Goal: Task Accomplishment & Management: Manage account settings

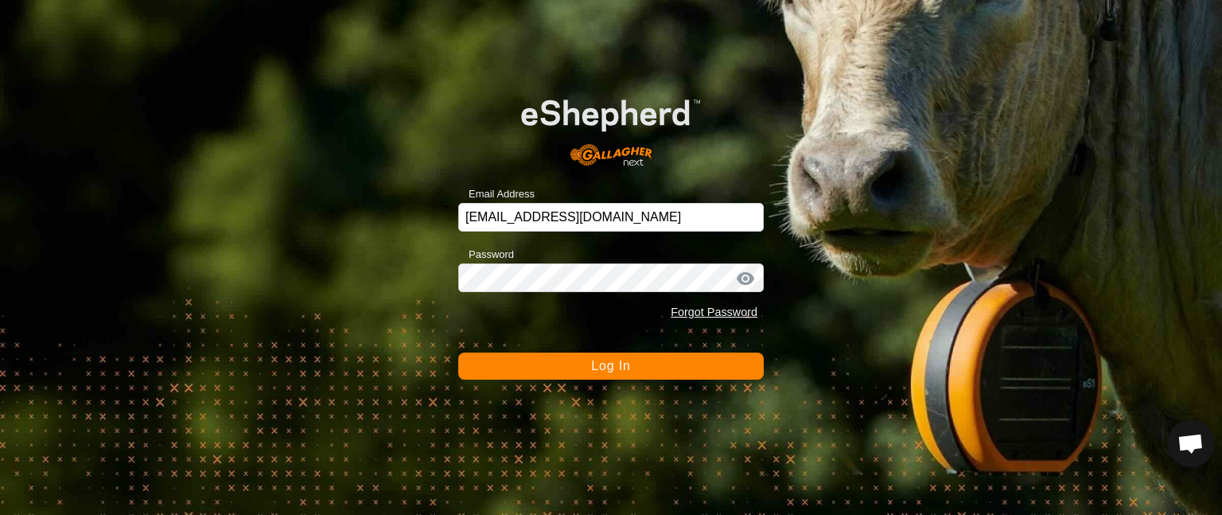
click at [557, 367] on button "Log In" at bounding box center [610, 365] width 305 height 27
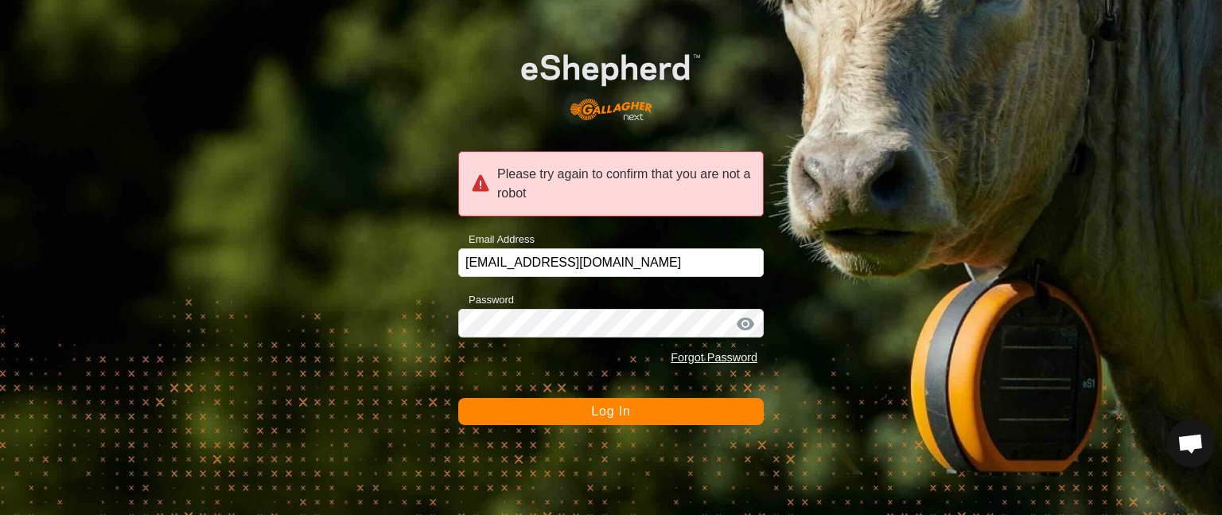
click at [535, 406] on button "Log In" at bounding box center [610, 411] width 305 height 27
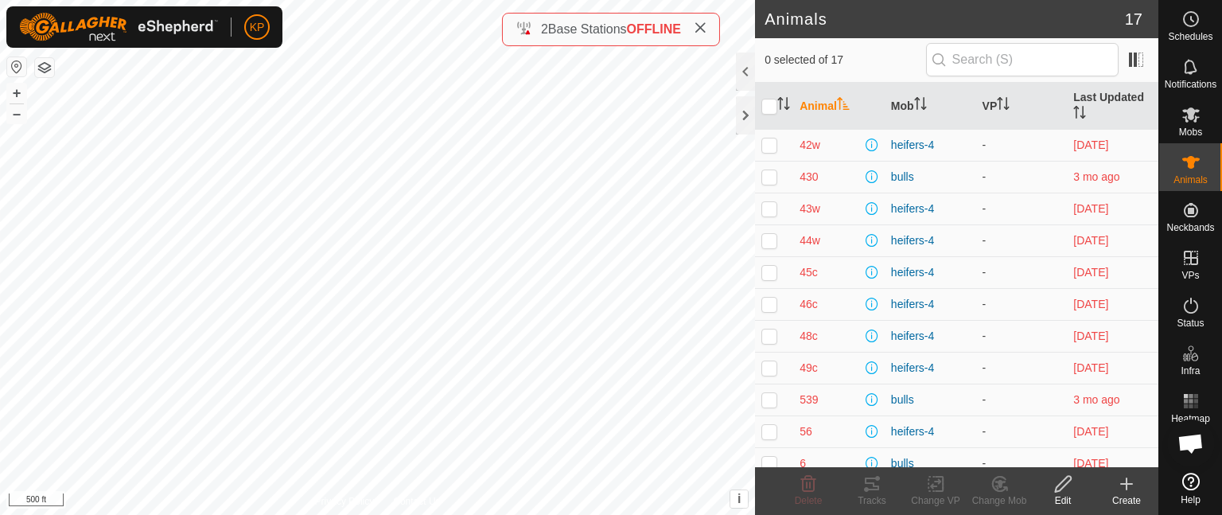
scroll to position [204, 0]
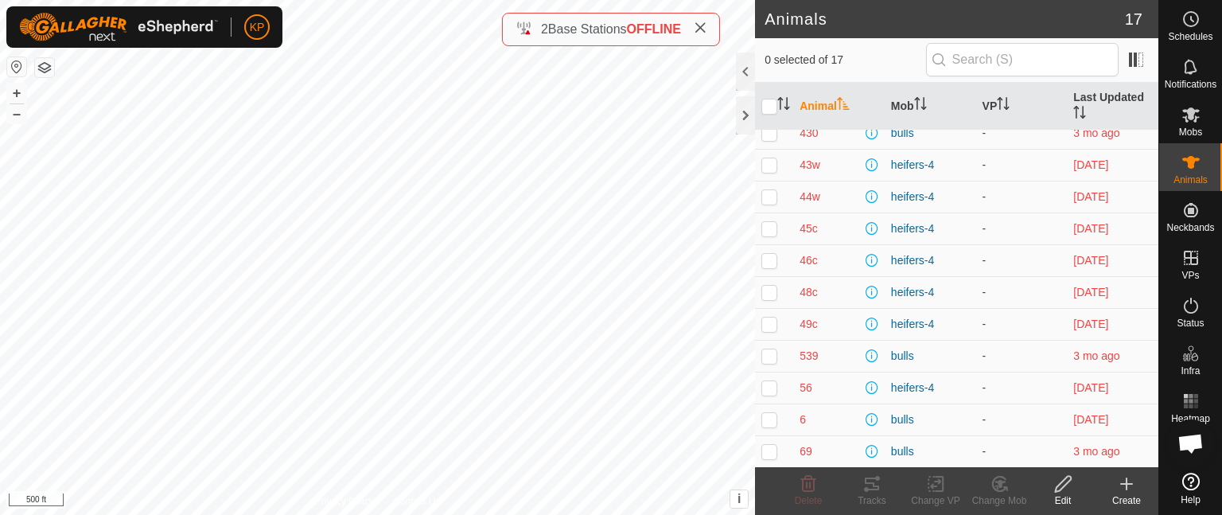
click at [1193, 477] on icon at bounding box center [1190, 480] width 17 height 17
click at [1190, 75] on icon at bounding box center [1190, 66] width 19 height 19
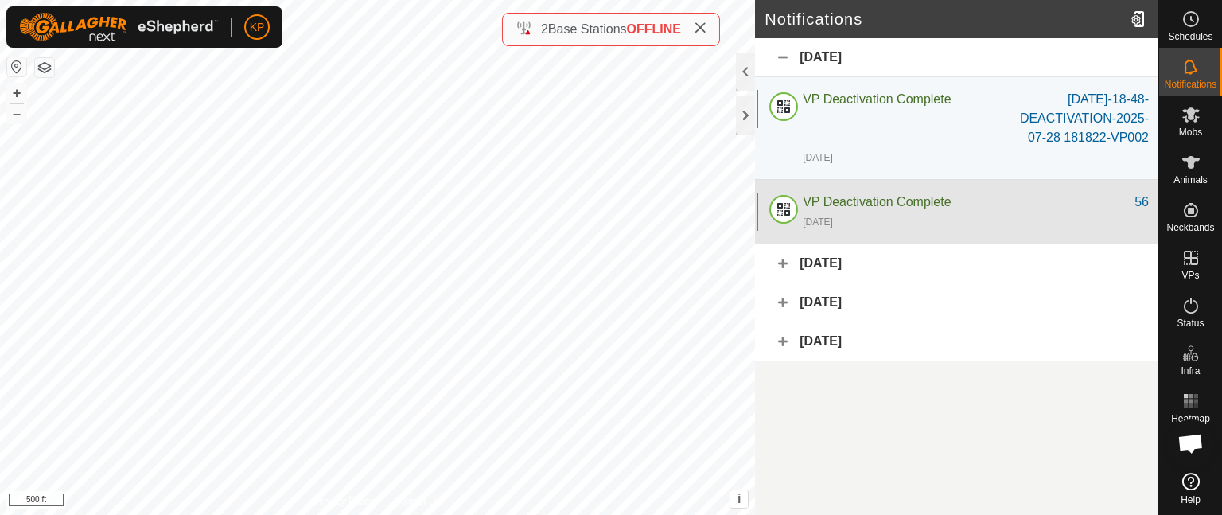
click at [1144, 200] on div "56" at bounding box center [1141, 201] width 14 height 19
click at [856, 199] on span "VP Deactivation Complete" at bounding box center [876, 202] width 148 height 14
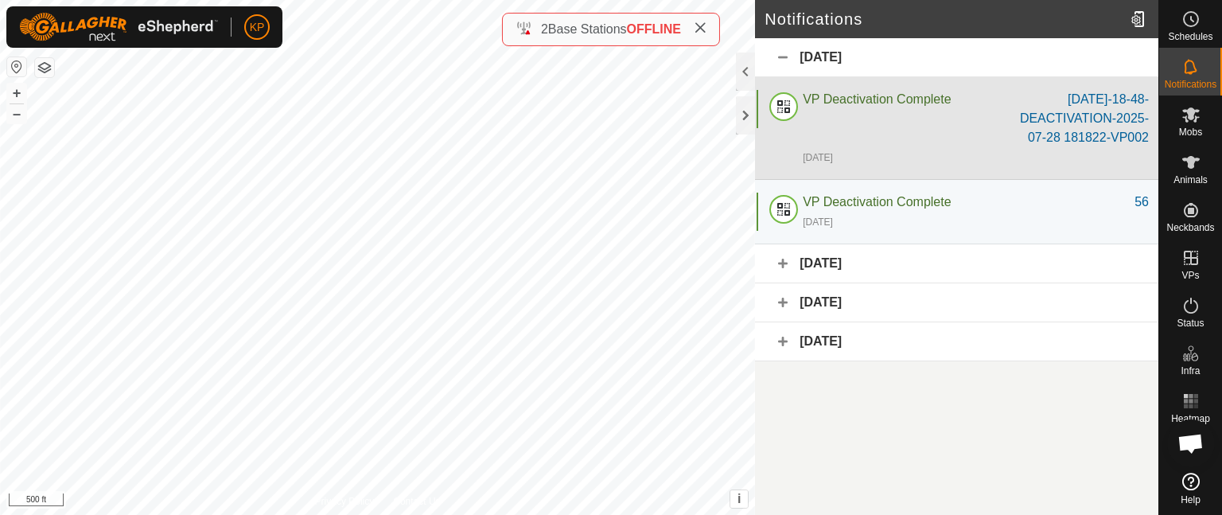
click at [875, 95] on span "VP Deactivation Complete" at bounding box center [876, 99] width 148 height 14
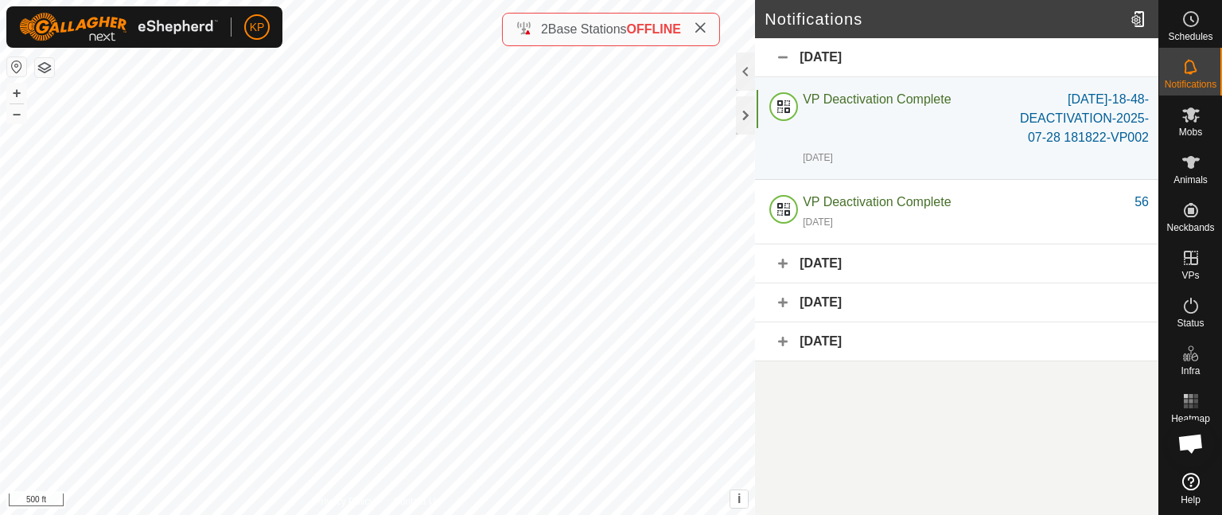
click at [782, 56] on div "Yesterday" at bounding box center [956, 57] width 403 height 39
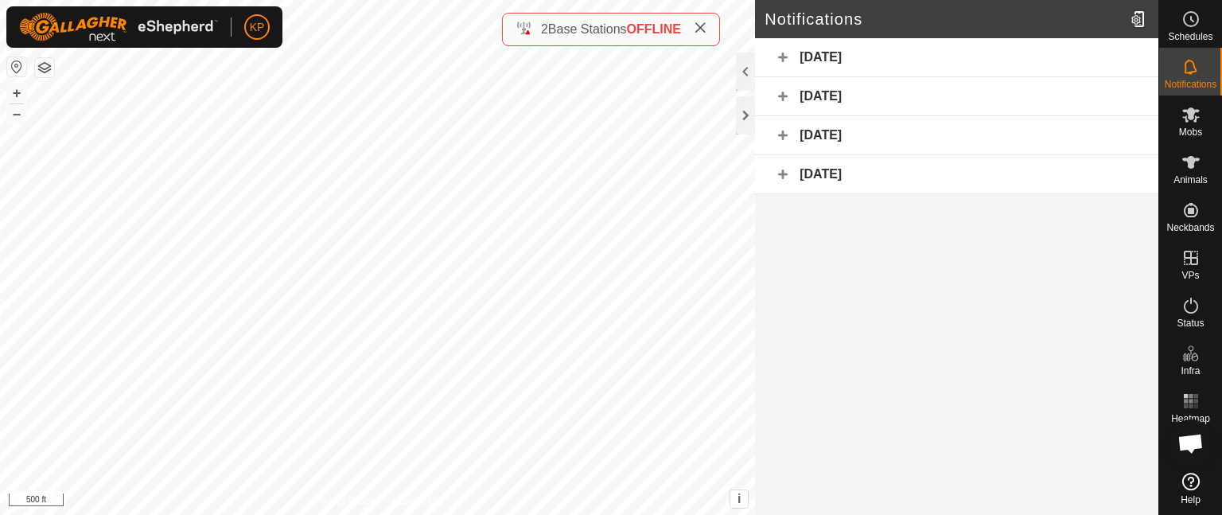
click at [1189, 480] on icon at bounding box center [1190, 480] width 17 height 17
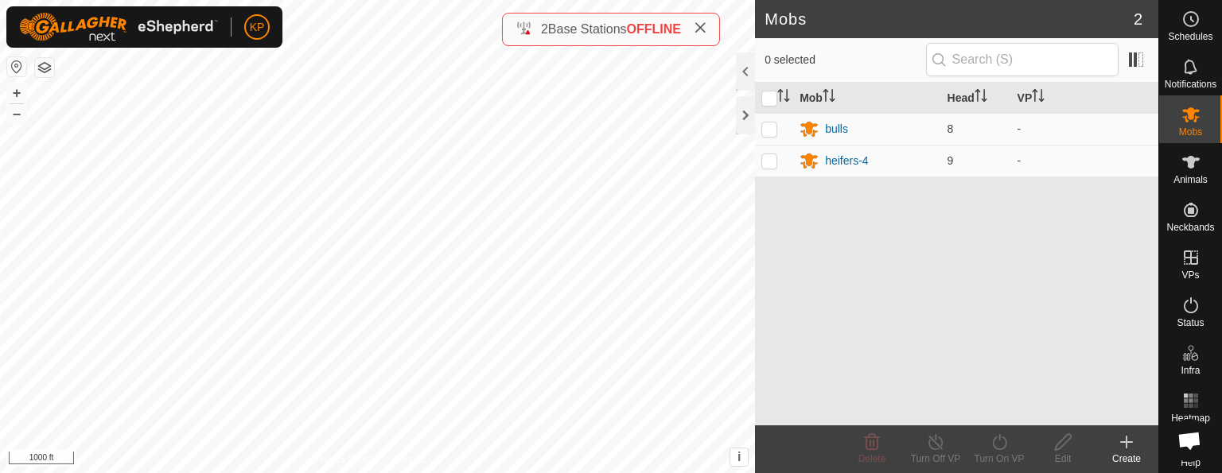
click at [1185, 448] on span "Open chat" at bounding box center [1188, 442] width 25 height 21
